Goal: Navigation & Orientation: Understand site structure

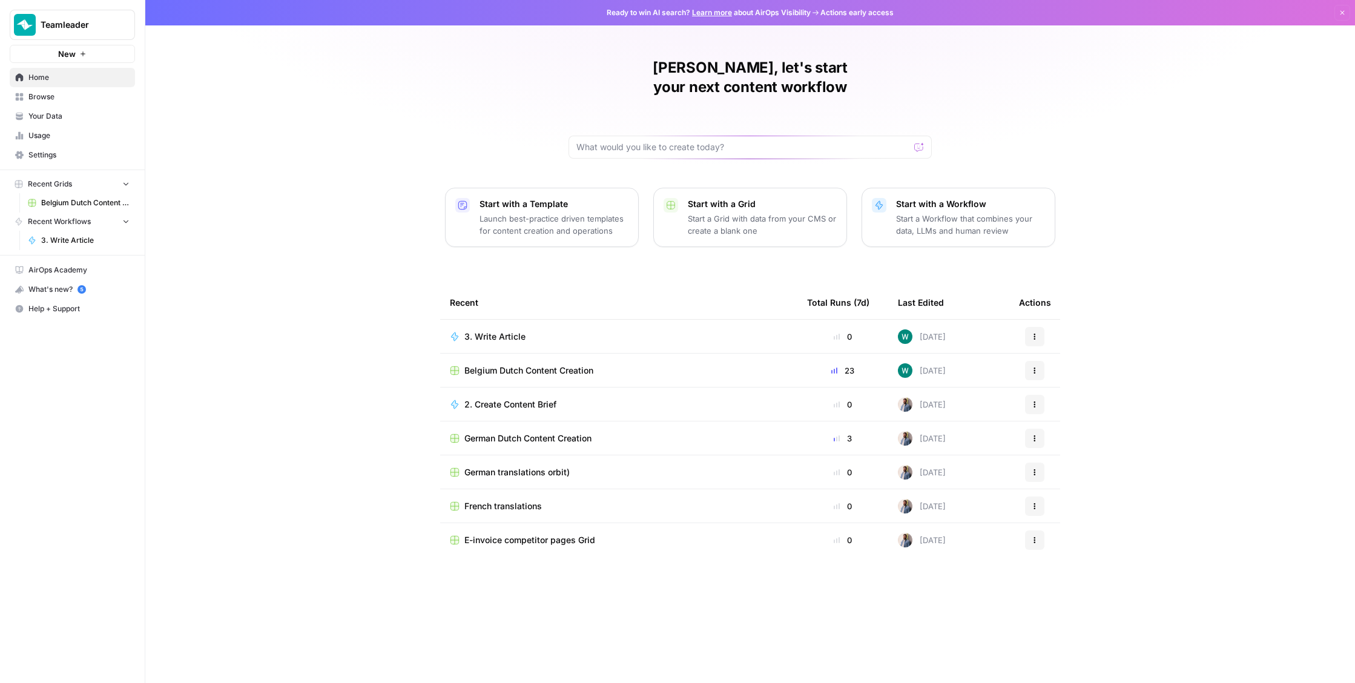
click at [217, 87] on div "William, let's start your next content workflow Start with a Template Launch be…" at bounding box center [750, 341] width 1210 height 683
click at [54, 10] on button "Teamleader" at bounding box center [72, 25] width 125 height 30
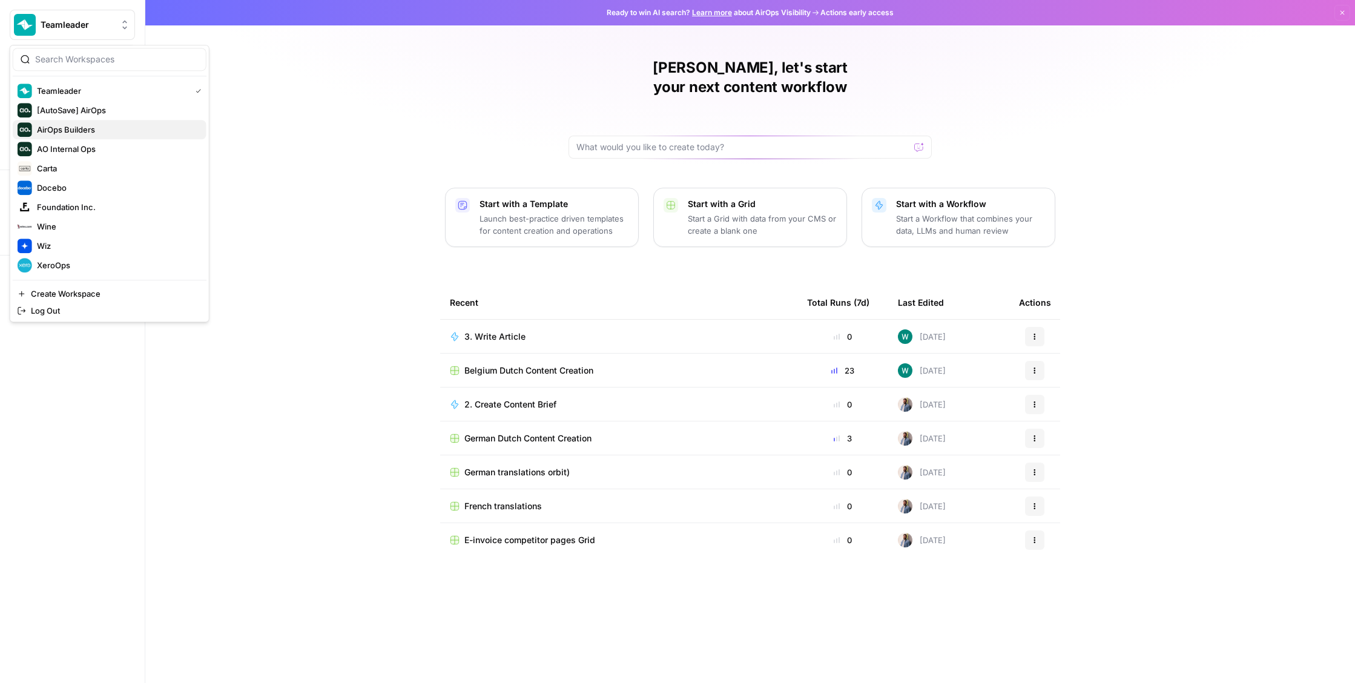
click at [107, 120] on button "AirOps Builders" at bounding box center [110, 129] width 194 height 19
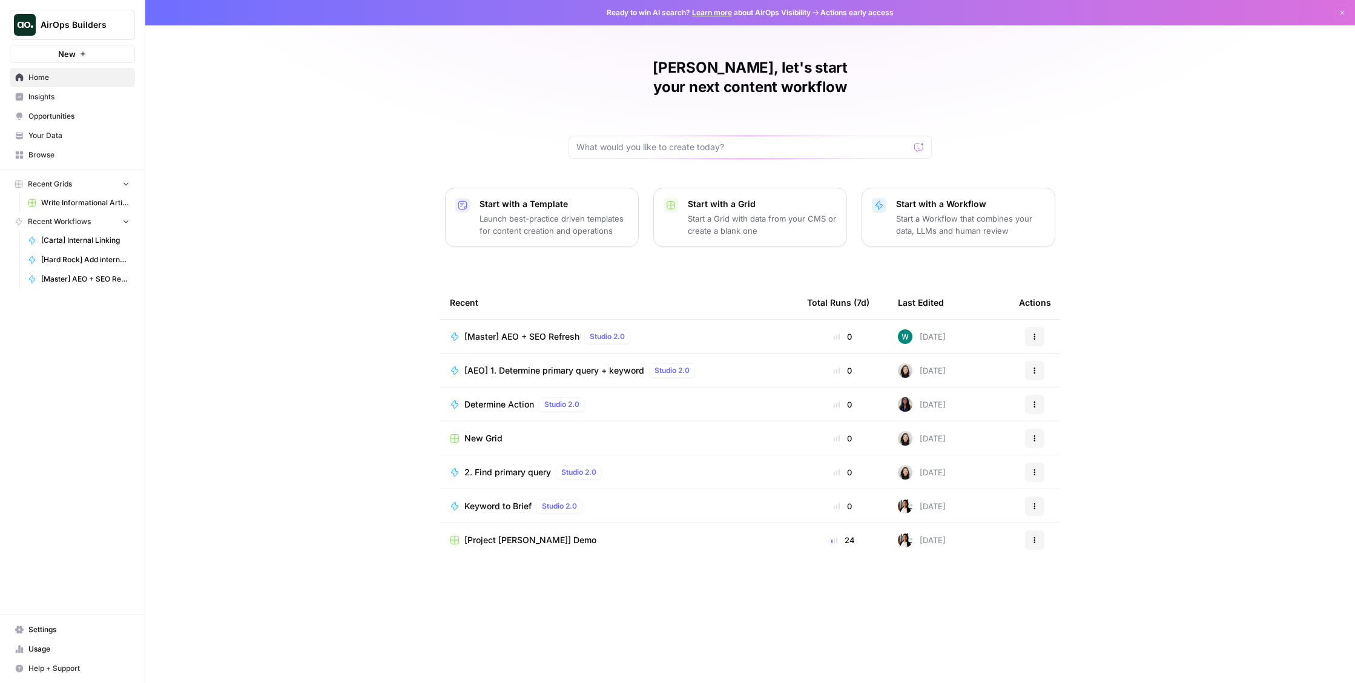
click at [50, 130] on link "Your Data" at bounding box center [72, 135] width 125 height 19
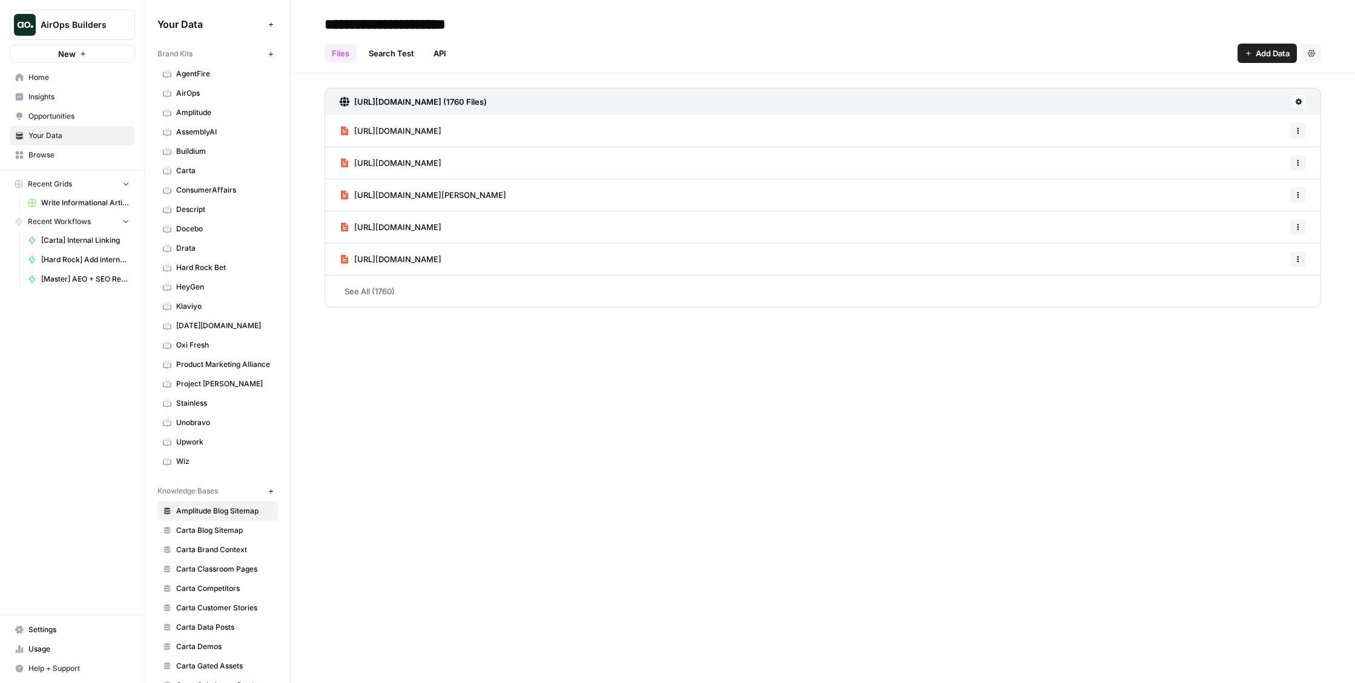
click at [68, 61] on button "New" at bounding box center [72, 54] width 125 height 18
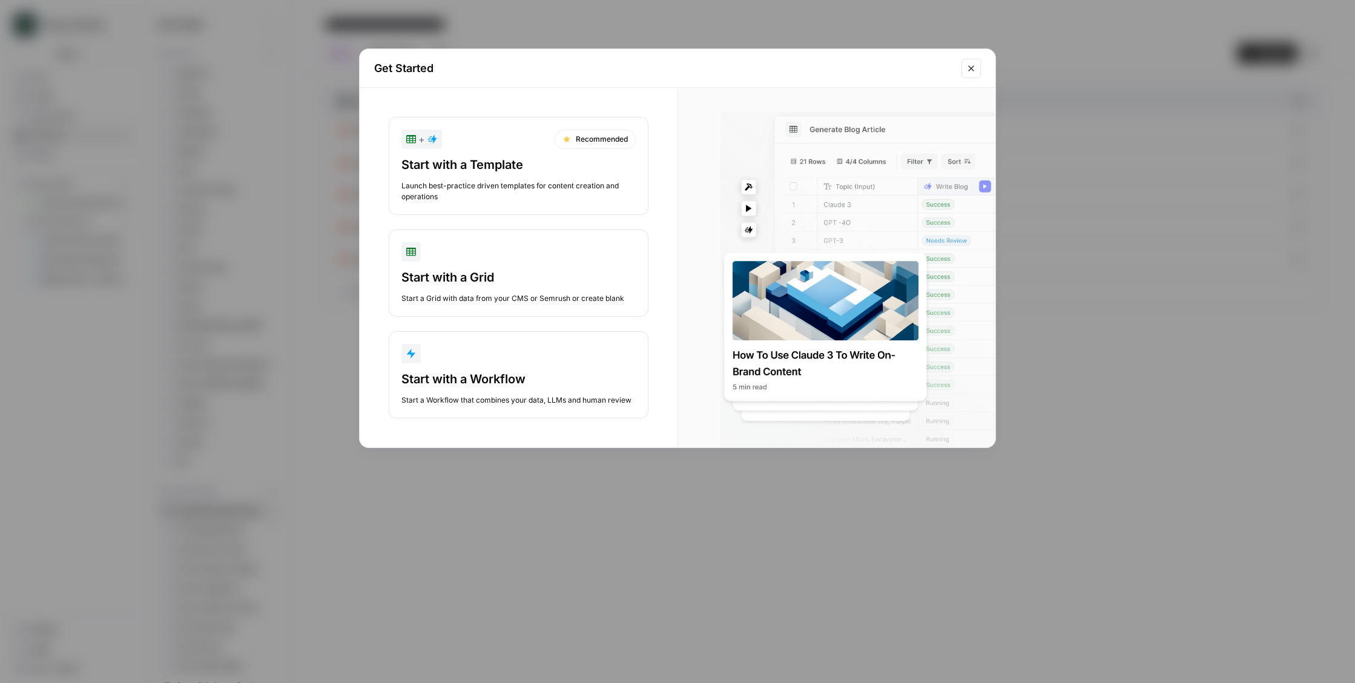
click at [68, 61] on div "Get Started + Recommended Start with a Template Launch best-practice driven tem…" at bounding box center [677, 341] width 1355 height 683
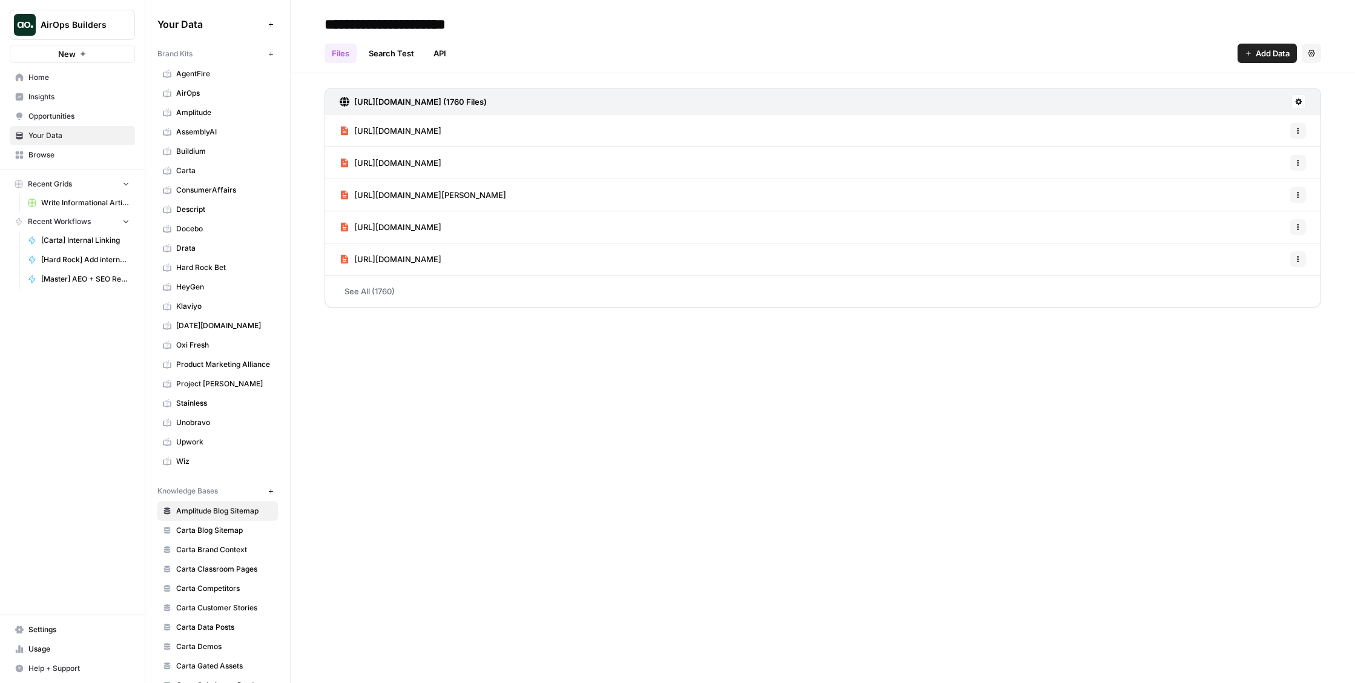
click at [46, 154] on span "Browse" at bounding box center [78, 155] width 101 height 11
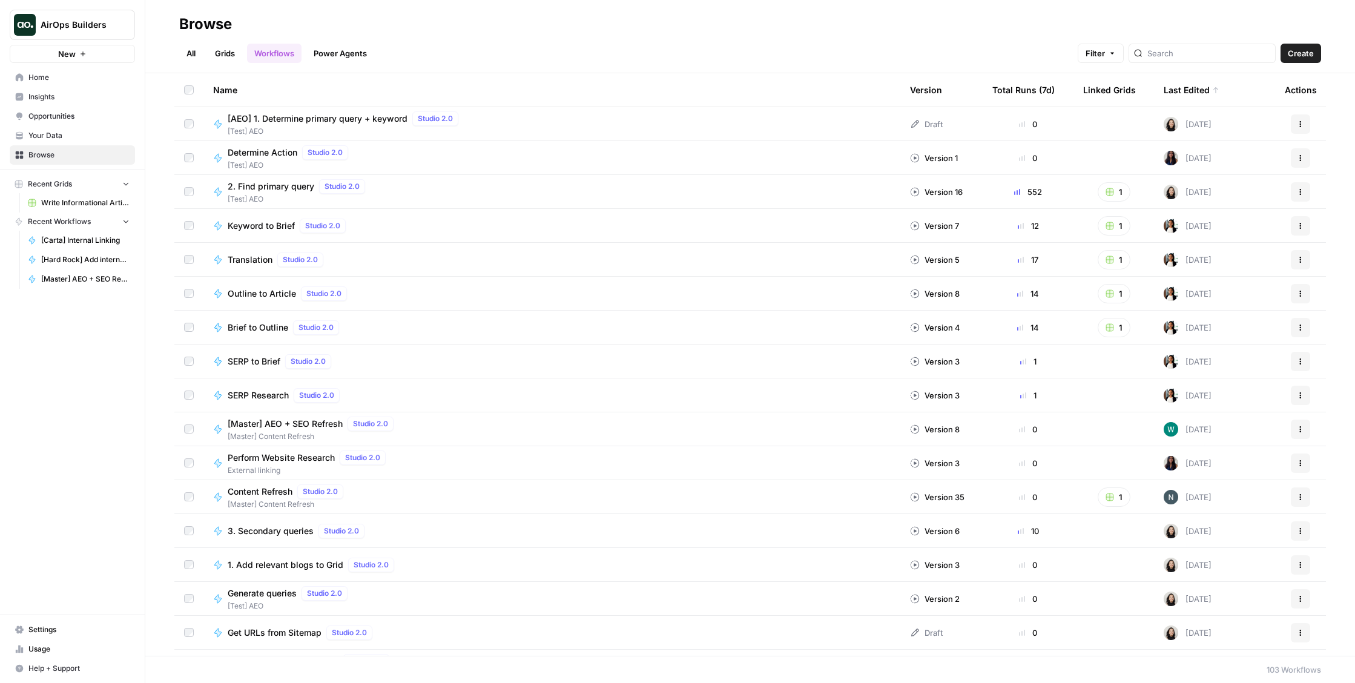
click at [186, 49] on link "All" at bounding box center [191, 53] width 24 height 19
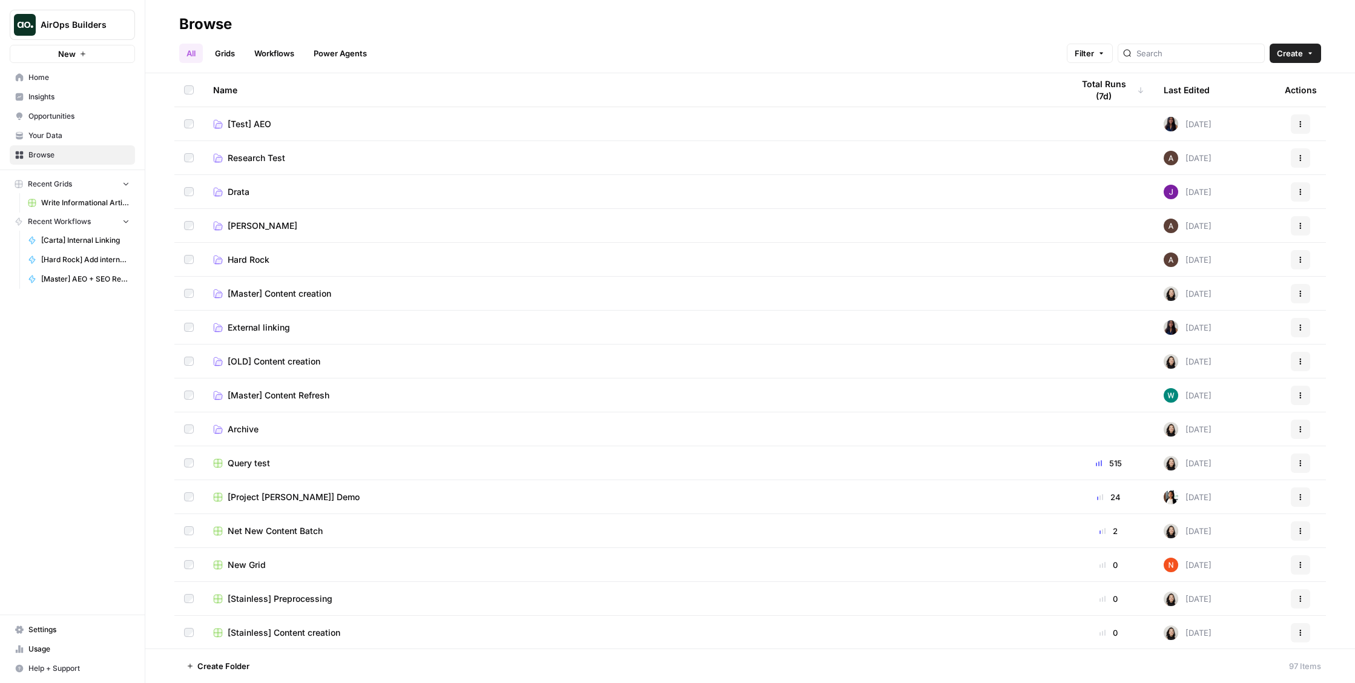
click at [246, 57] on ul "All Grids Workflows Power Agents" at bounding box center [276, 53] width 195 height 19
click at [228, 57] on link "Grids" at bounding box center [225, 53] width 35 height 19
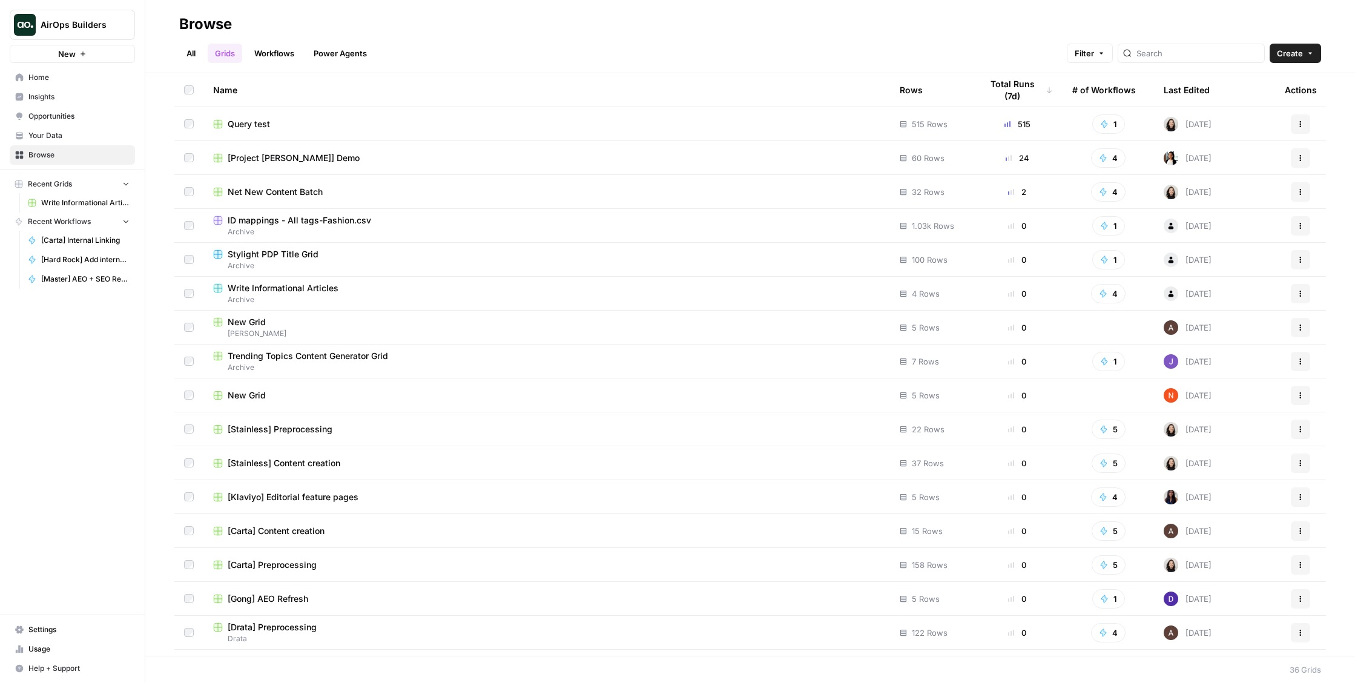
click at [1190, 93] on div "Last Edited" at bounding box center [1187, 89] width 46 height 33
